Goal: Find specific page/section: Locate a particular part of the current website

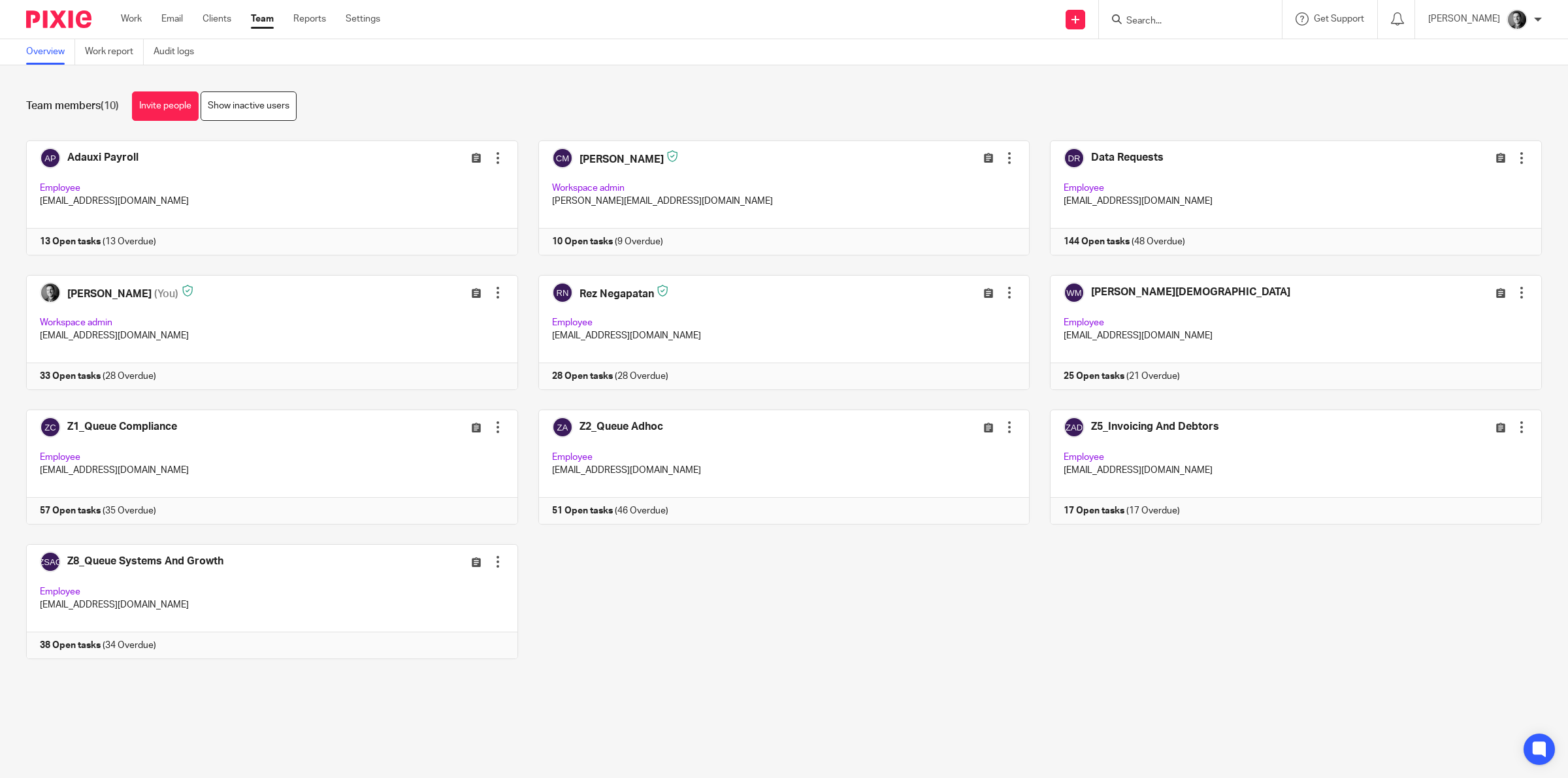
click at [1171, 23] on input "Search" at bounding box center [1183, 21] width 118 height 11
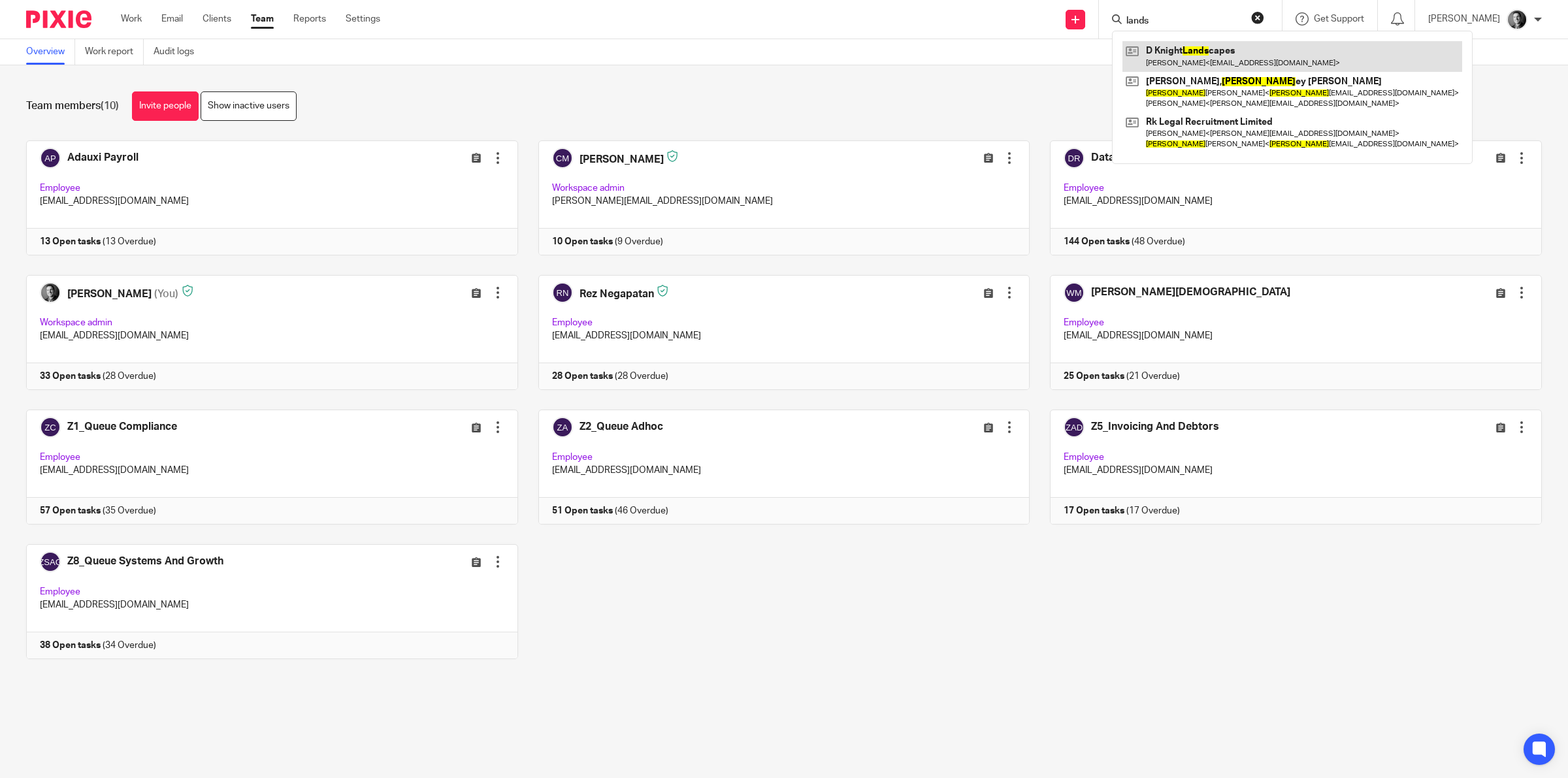
type input "lands"
click at [1239, 50] on link at bounding box center [1291, 56] width 340 height 30
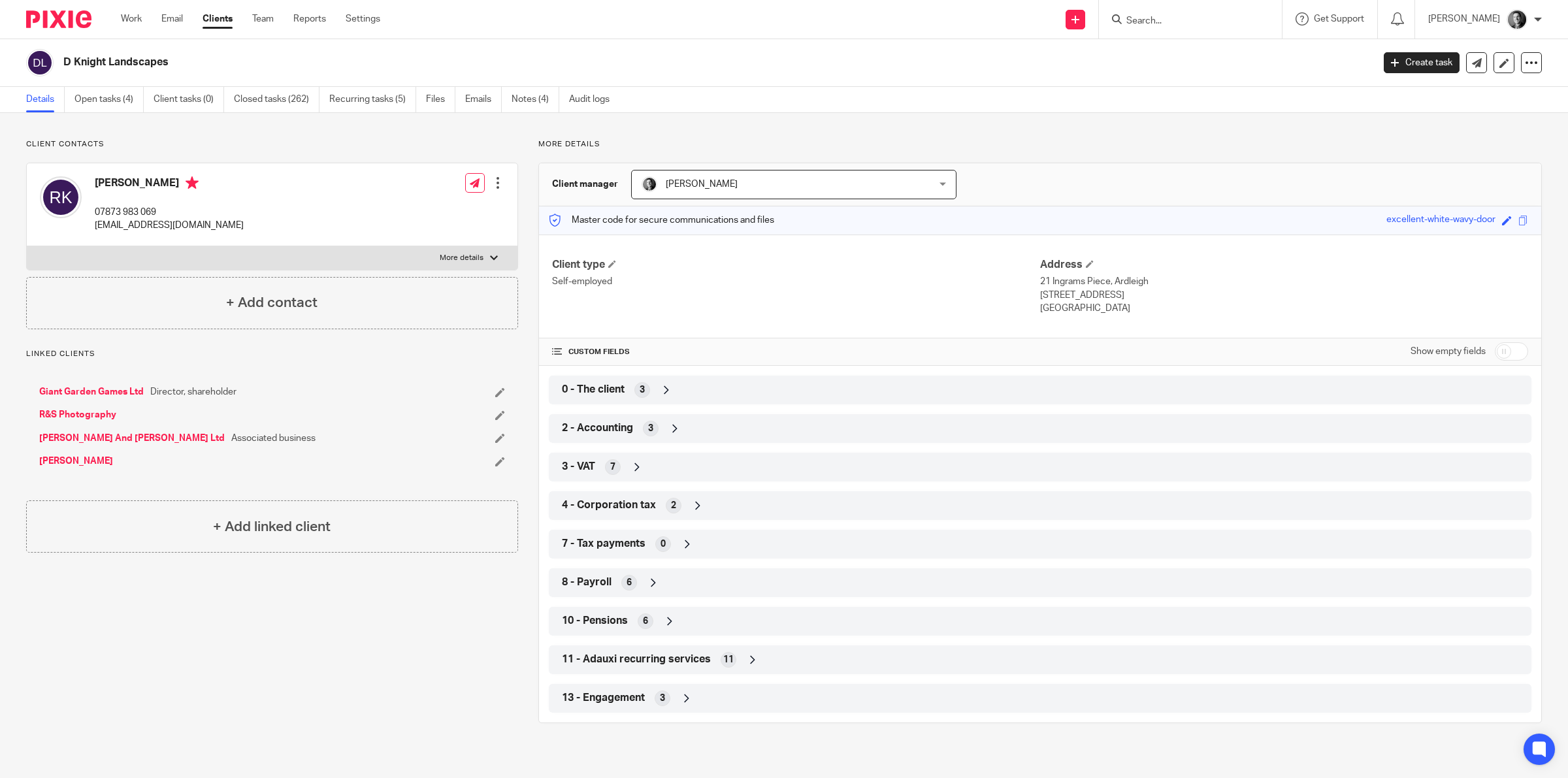
click at [595, 579] on span "8 - Payroll" at bounding box center [587, 582] width 50 height 13
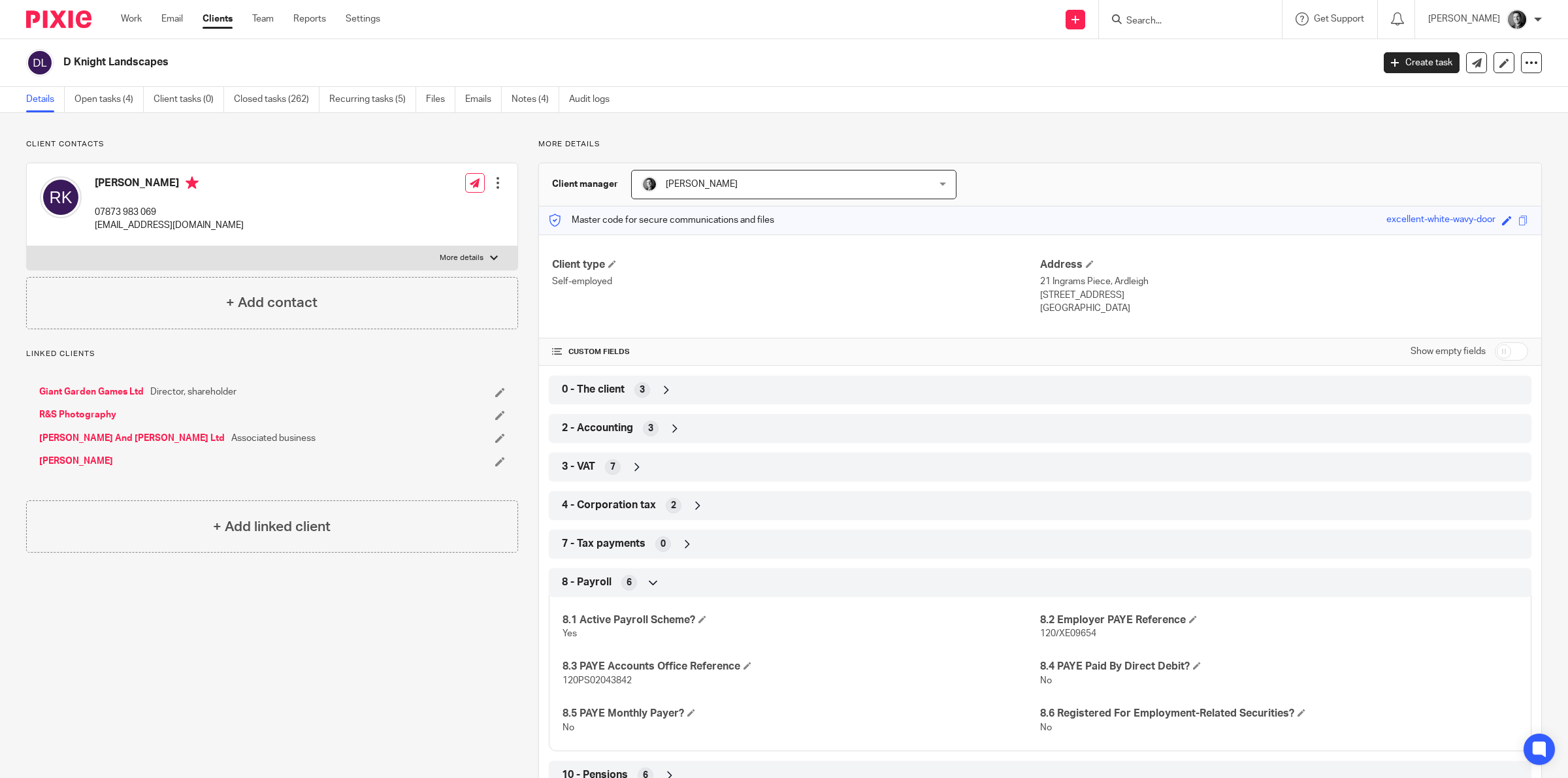
click at [599, 574] on div "8 - Payroll 6" at bounding box center [1040, 582] width 963 height 22
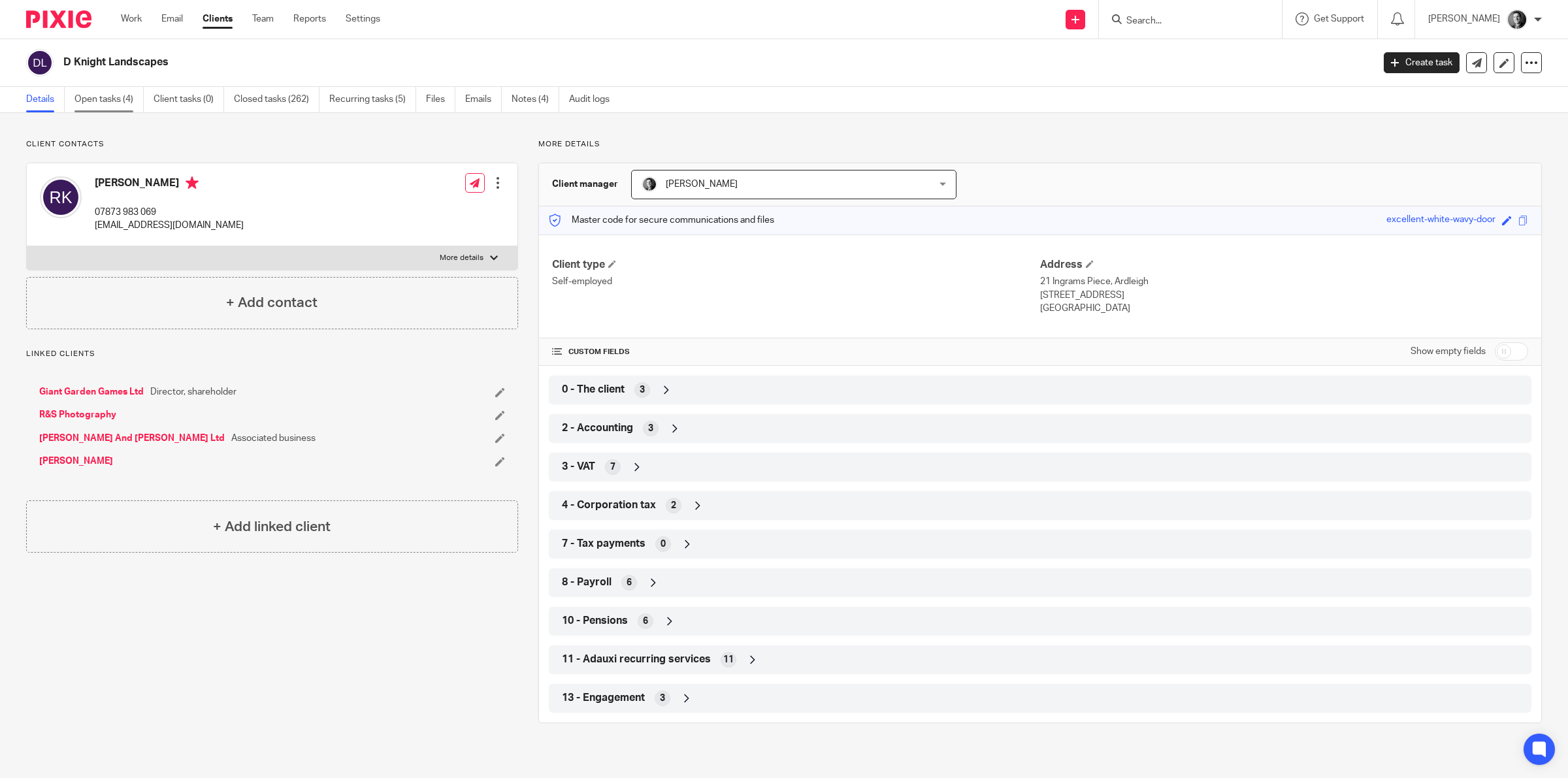
click at [125, 102] on link "Open tasks (4)" at bounding box center [109, 100] width 69 height 26
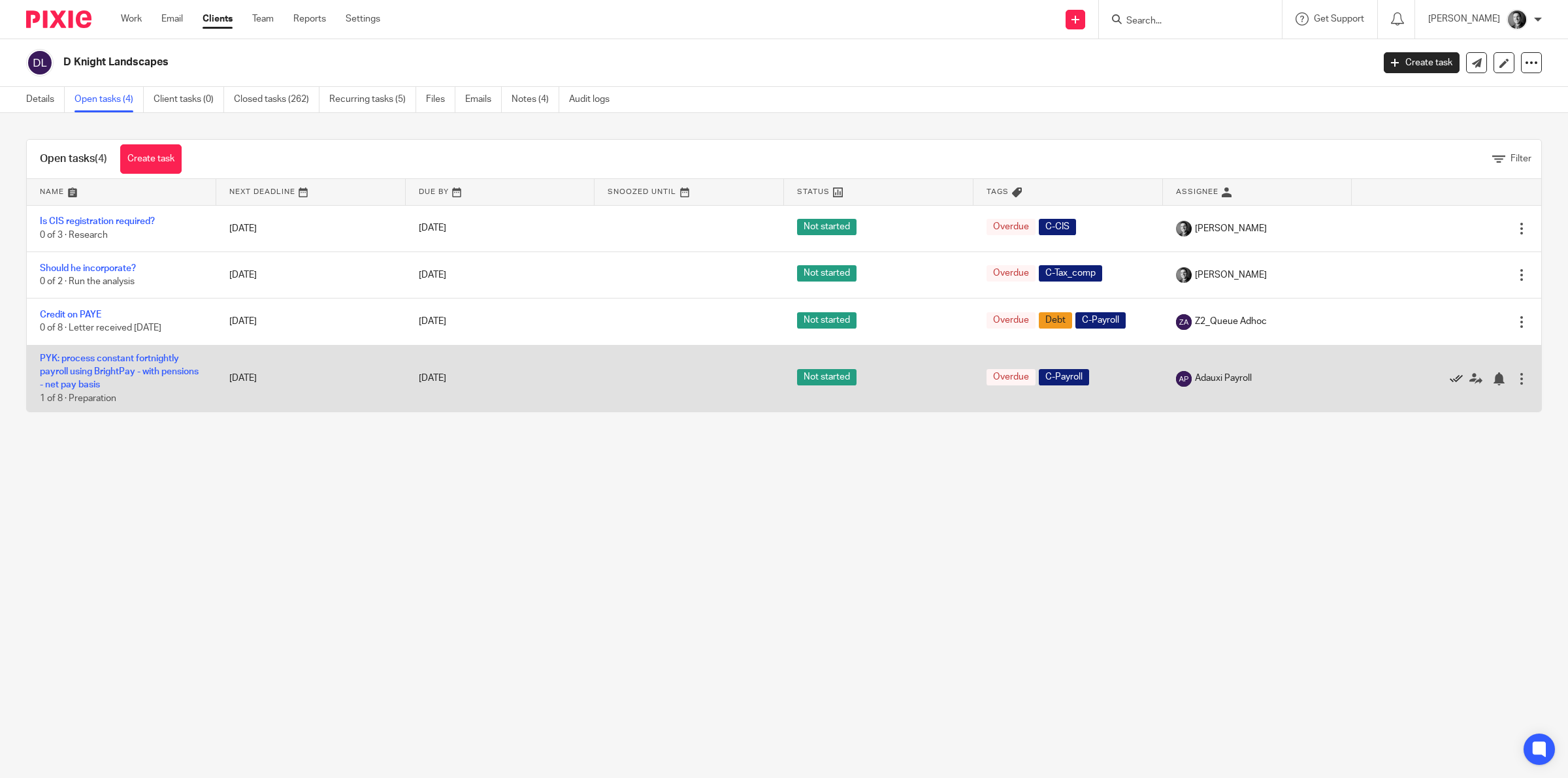
click at [1449, 373] on icon at bounding box center [1456, 379] width 13 height 13
